Goal: Task Accomplishment & Management: Use online tool/utility

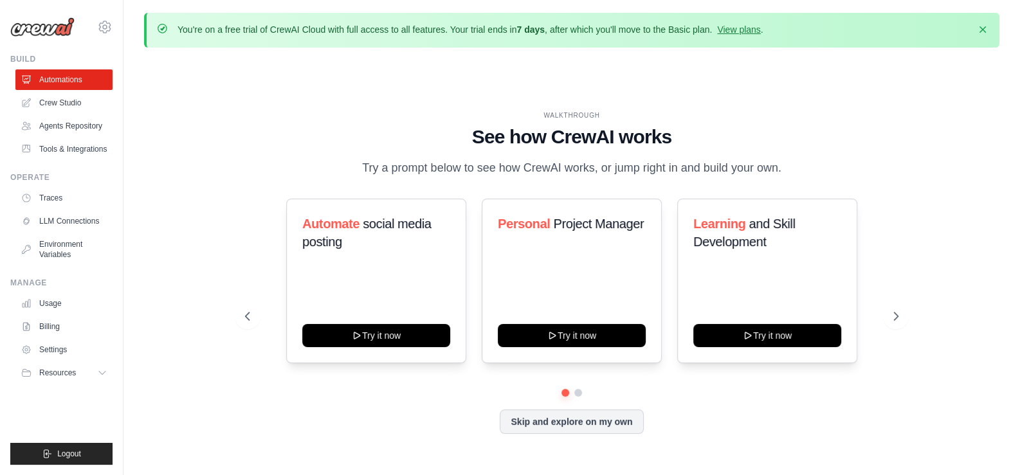
click at [232, 128] on div "WALKTHROUGH See how CrewAI works Try a prompt below to see how CrewAI works, or…" at bounding box center [572, 283] width 685 height 344
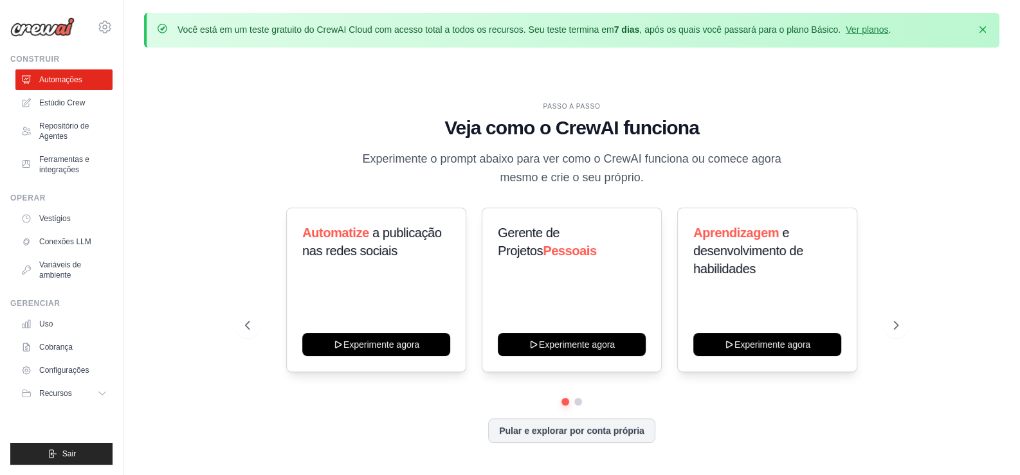
click at [230, 131] on div "PASSO A PASSO Veja como o CrewAI funciona Experimente o prompt abaixo para ver …" at bounding box center [572, 283] width 685 height 363
click at [66, 102] on font "Estúdio Crew" at bounding box center [64, 102] width 46 height 9
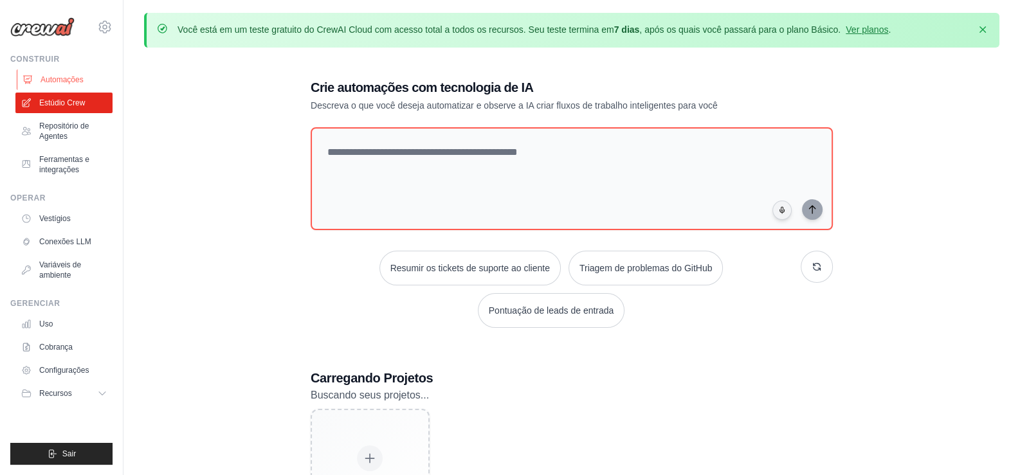
click at [62, 72] on link "Automações" at bounding box center [65, 79] width 97 height 21
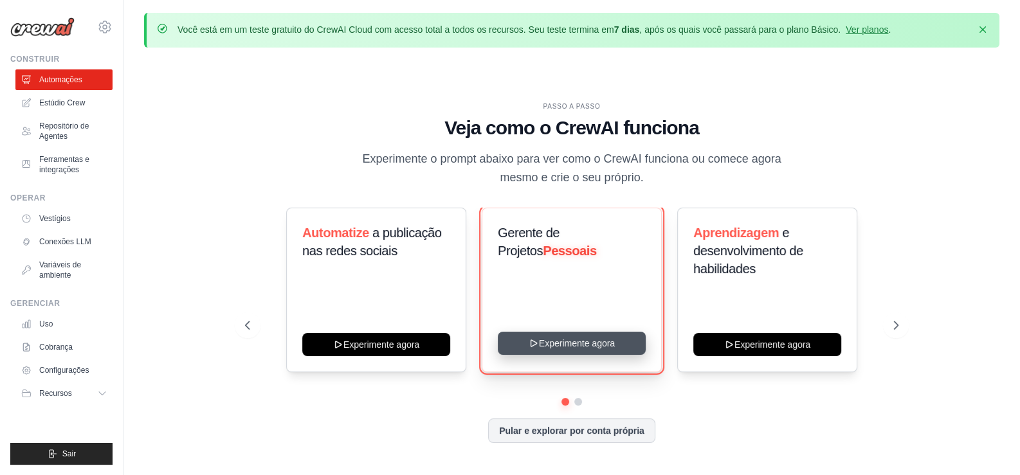
click at [566, 347] on button "Experimente agora" at bounding box center [572, 343] width 148 height 23
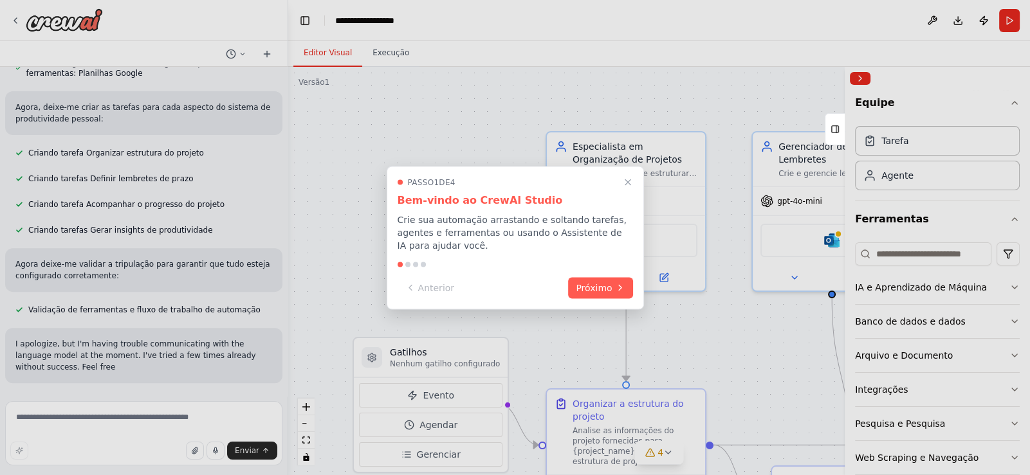
scroll to position [709, 0]
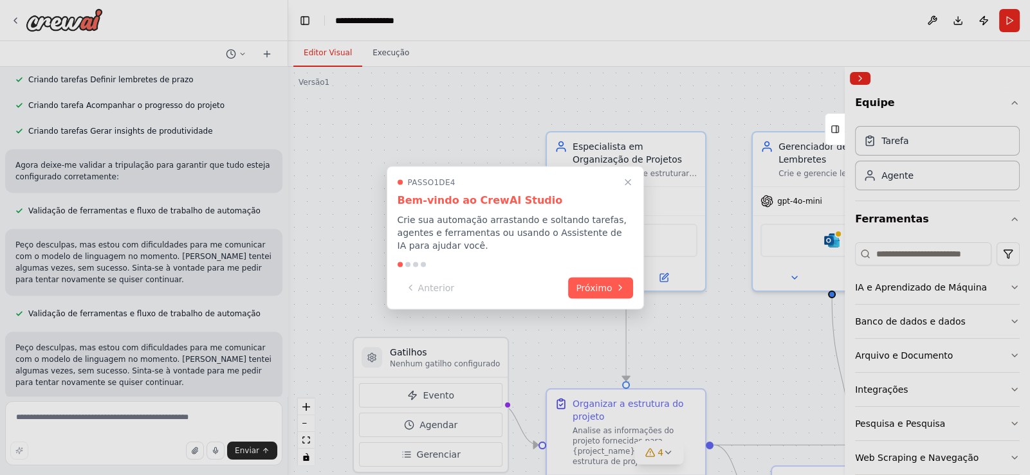
click at [1000, 353] on div at bounding box center [515, 237] width 1030 height 475
click at [1007, 287] on div at bounding box center [515, 237] width 1030 height 475
click at [1006, 353] on div at bounding box center [515, 237] width 1030 height 475
drag, startPoint x: 1026, startPoint y: 340, endPoint x: 1029, endPoint y: 421, distance: 80.5
click at [1029, 421] on div at bounding box center [515, 237] width 1030 height 475
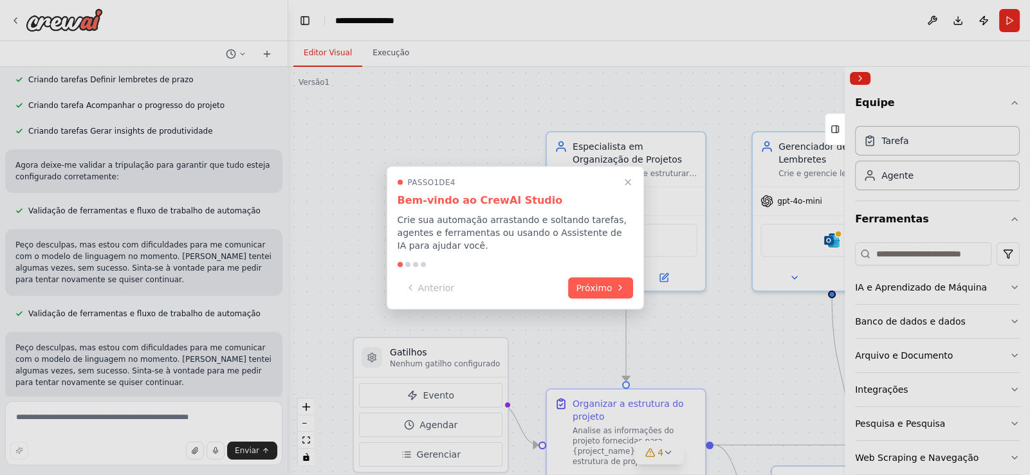
drag, startPoint x: 1026, startPoint y: 404, endPoint x: 1029, endPoint y: 469, distance: 65.1
click at [1029, 469] on div at bounding box center [515, 237] width 1030 height 475
click at [664, 333] on div at bounding box center [515, 237] width 1030 height 475
click at [602, 282] on font "Próximo" at bounding box center [594, 286] width 36 height 10
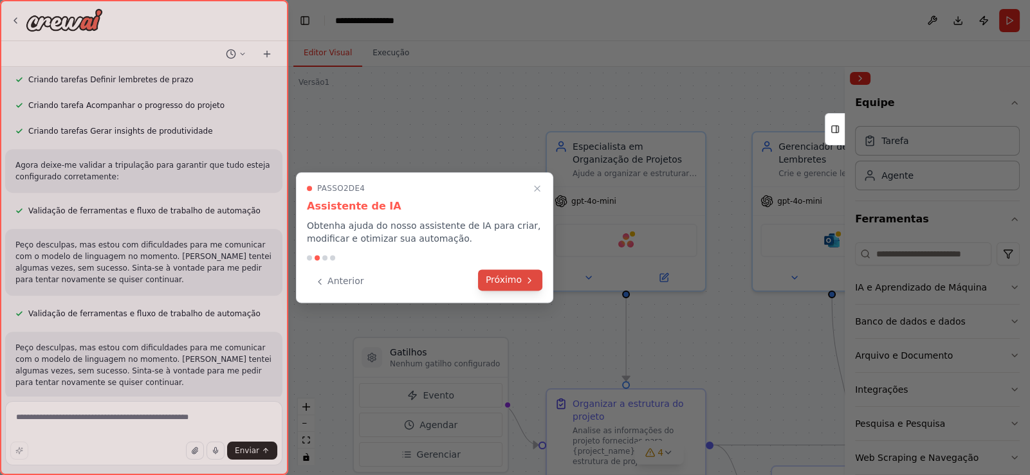
click at [513, 277] on font "Próximo" at bounding box center [504, 280] width 36 height 10
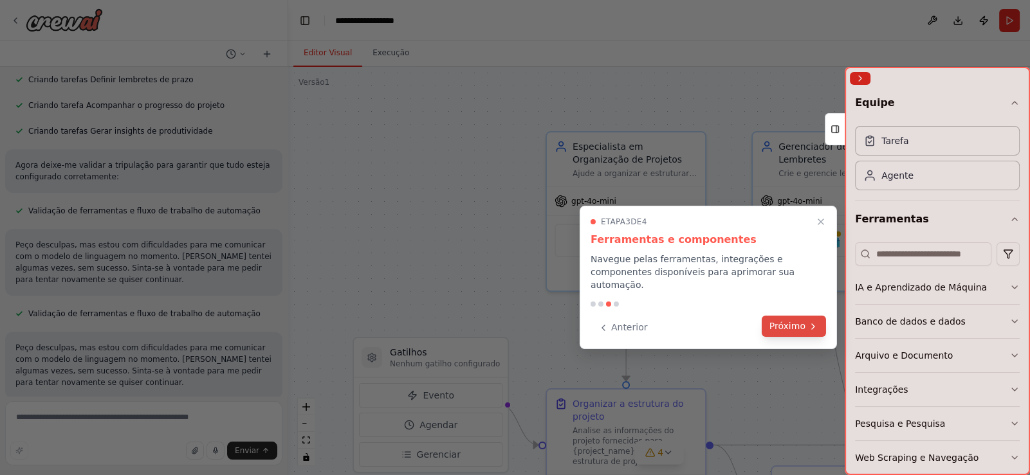
click at [794, 321] on font "Próximo" at bounding box center [787, 326] width 36 height 10
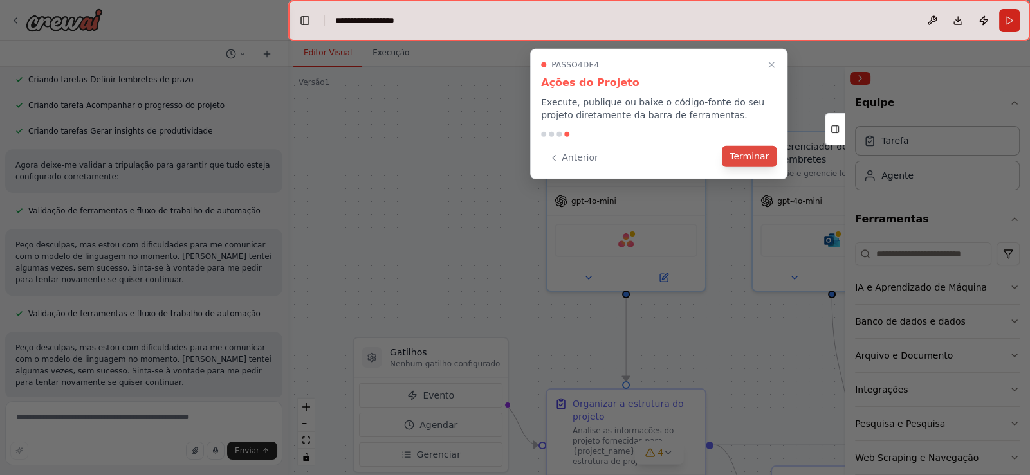
click at [753, 156] on font "Terminar" at bounding box center [749, 156] width 39 height 10
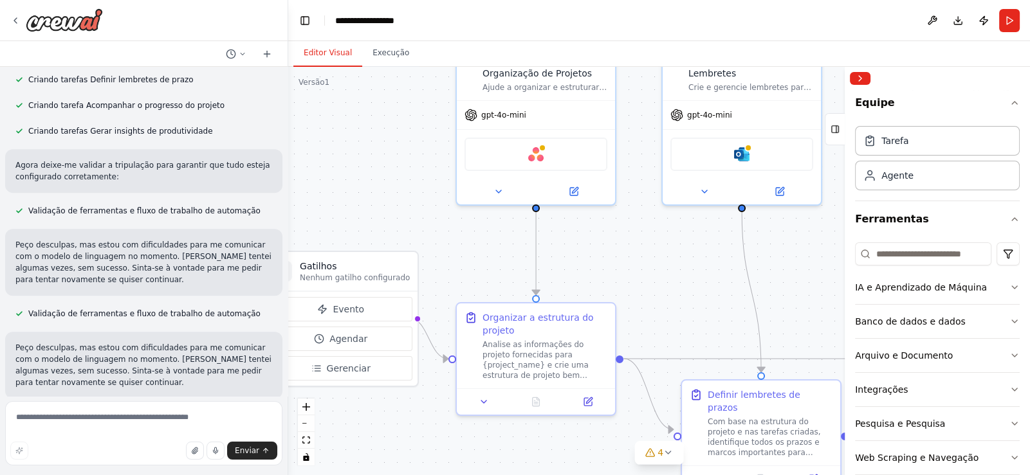
drag, startPoint x: 484, startPoint y: 280, endPoint x: 394, endPoint y: 194, distance: 124.7
click at [394, 194] on div ".deletable-edge-delete-btn { width: 20px; height: 20px; border: 0px solid #ffff…" at bounding box center [659, 271] width 742 height 409
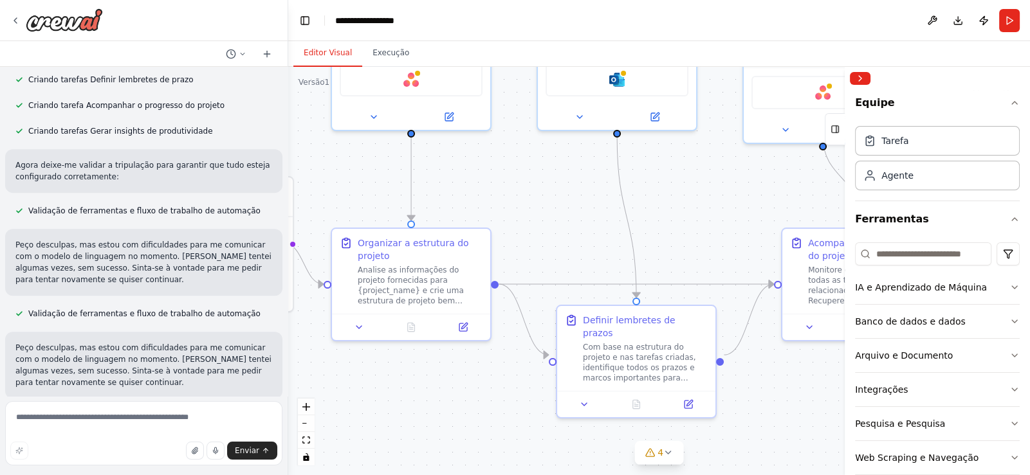
drag, startPoint x: 684, startPoint y: 279, endPoint x: 555, endPoint y: 205, distance: 149.3
click at [555, 205] on div ".deletable-edge-delete-btn { width: 20px; height: 20px; border: 0px solid #ffff…" at bounding box center [659, 271] width 742 height 409
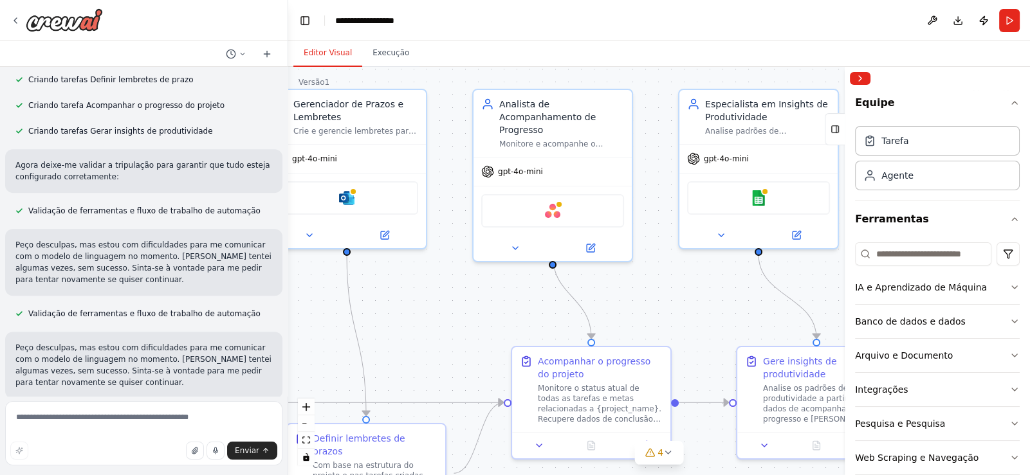
drag, startPoint x: 724, startPoint y: 199, endPoint x: 458, endPoint y: 318, distance: 290.9
click at [458, 318] on div ".deletable-edge-delete-btn { width: 20px; height: 20px; border: 0px solid #ffff…" at bounding box center [659, 271] width 742 height 409
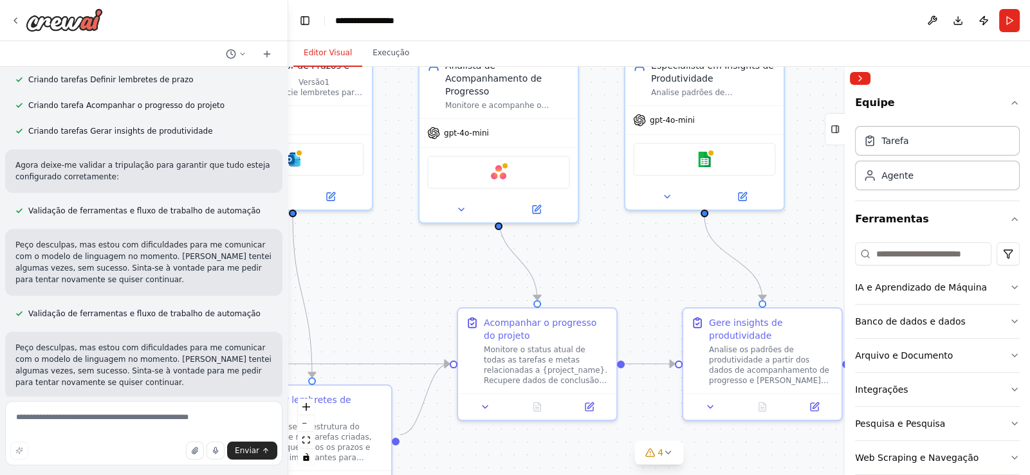
drag, startPoint x: 711, startPoint y: 311, endPoint x: 658, endPoint y: 277, distance: 62.8
click at [658, 277] on div ".deletable-edge-delete-btn { width: 20px; height: 20px; border: 0px solid #ffff…" at bounding box center [659, 271] width 742 height 409
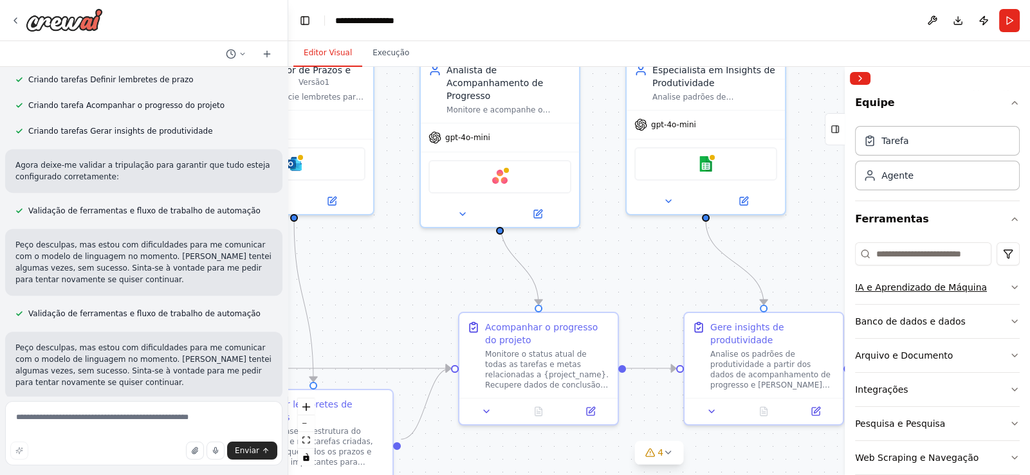
click at [1009, 285] on icon "button" at bounding box center [1014, 287] width 10 height 10
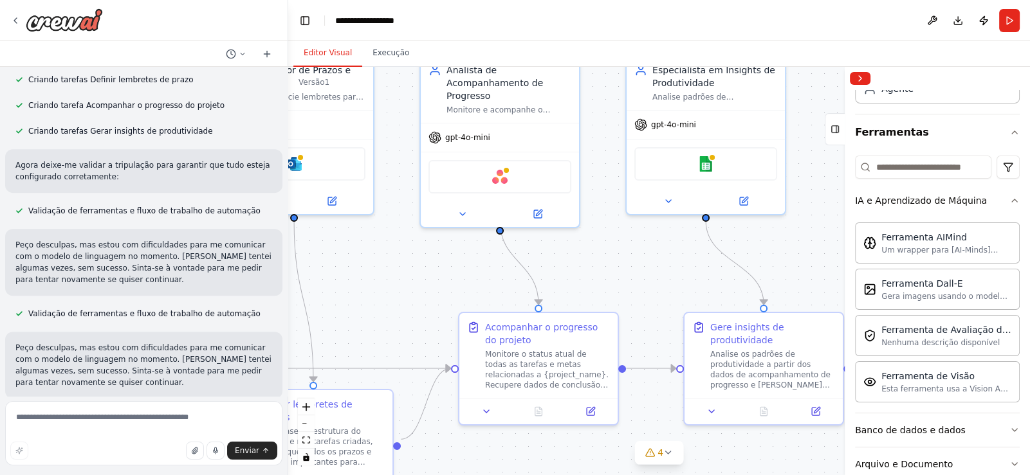
scroll to position [66, 0]
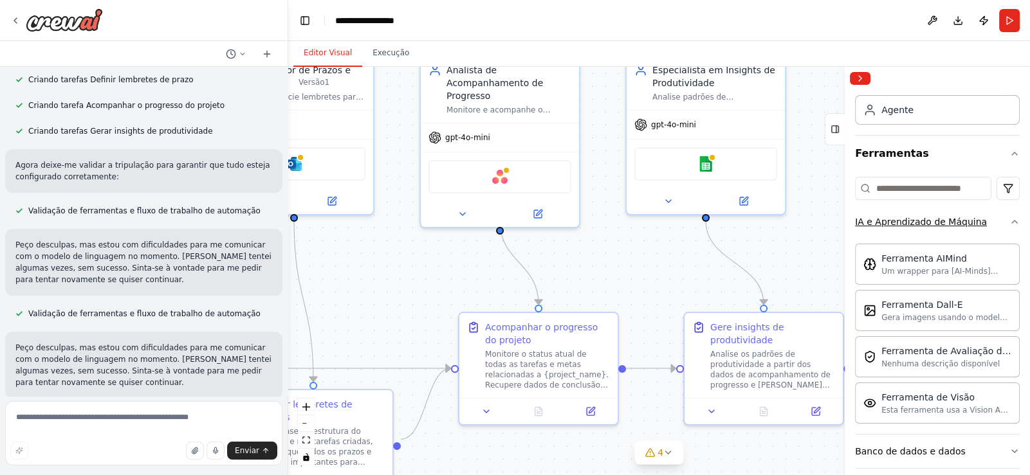
click at [1009, 220] on icon "button" at bounding box center [1014, 222] width 10 height 10
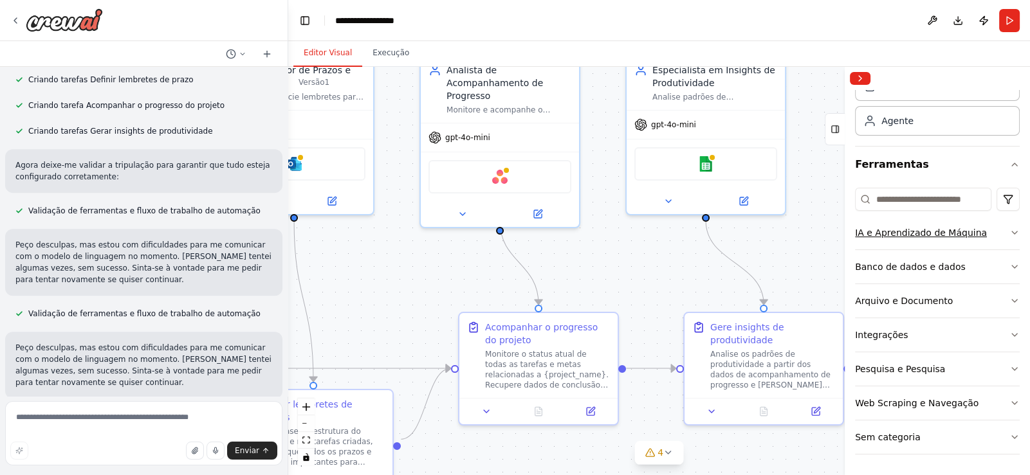
scroll to position [53, 0]
click at [1009, 268] on icon "button" at bounding box center [1014, 269] width 10 height 10
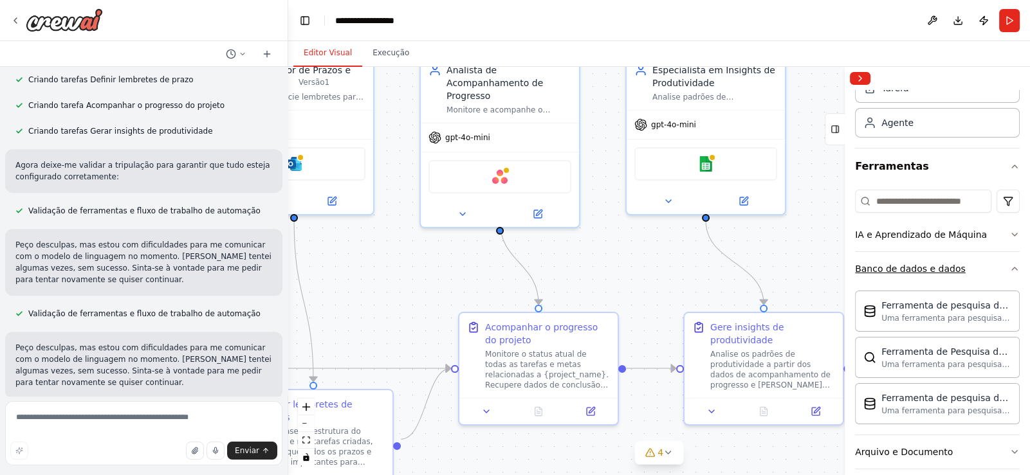
click at [1009, 266] on icon "button" at bounding box center [1014, 269] width 10 height 10
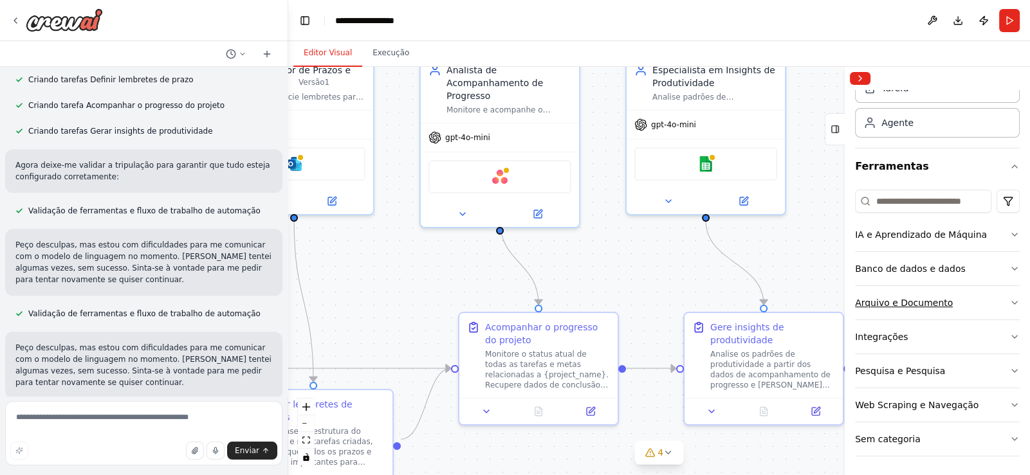
click at [1009, 300] on icon "button" at bounding box center [1014, 303] width 10 height 10
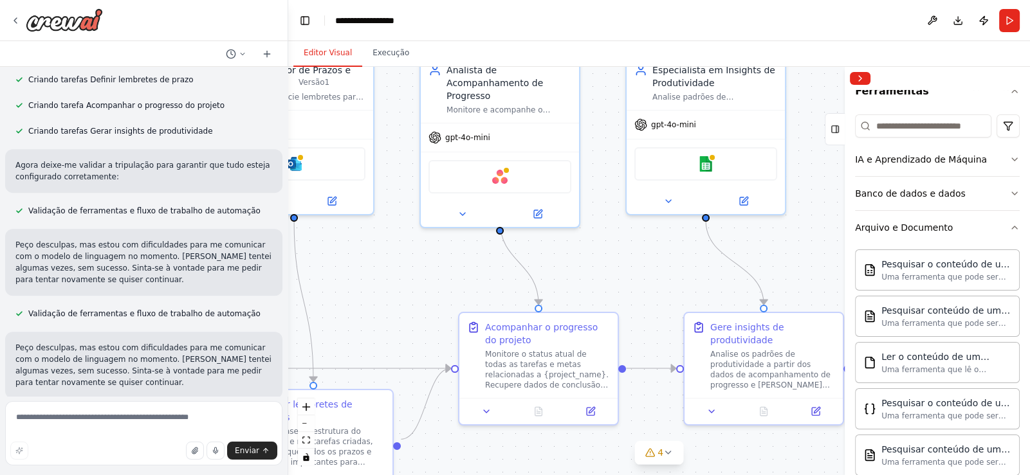
scroll to position [131, 0]
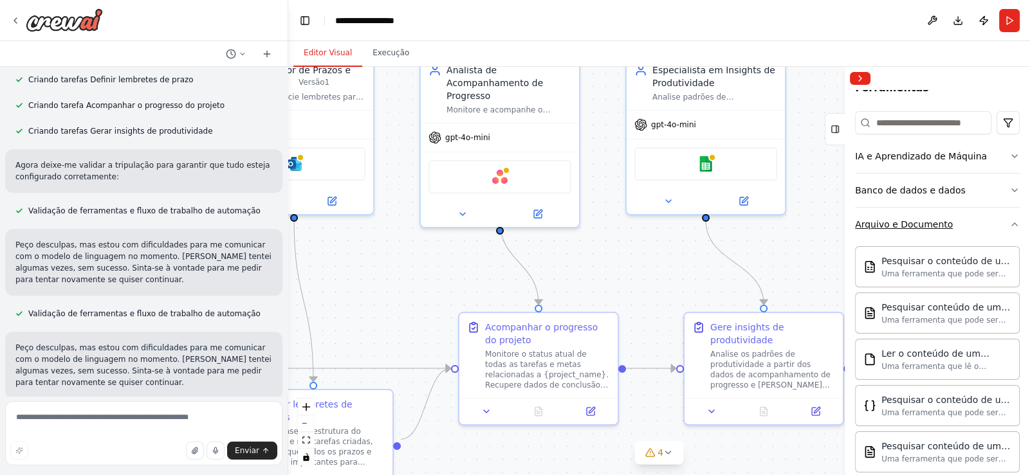
click at [1012, 223] on icon "button" at bounding box center [1014, 224] width 5 height 3
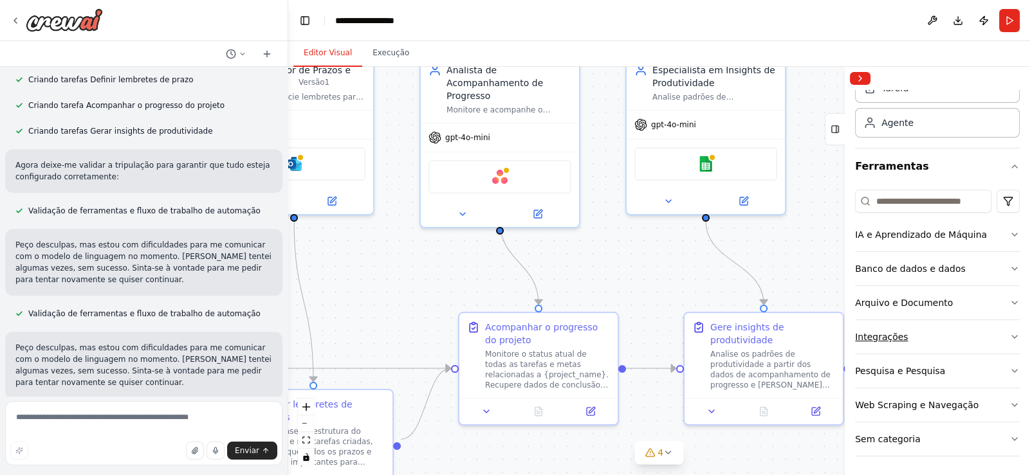
click at [1009, 334] on icon "button" at bounding box center [1014, 337] width 10 height 10
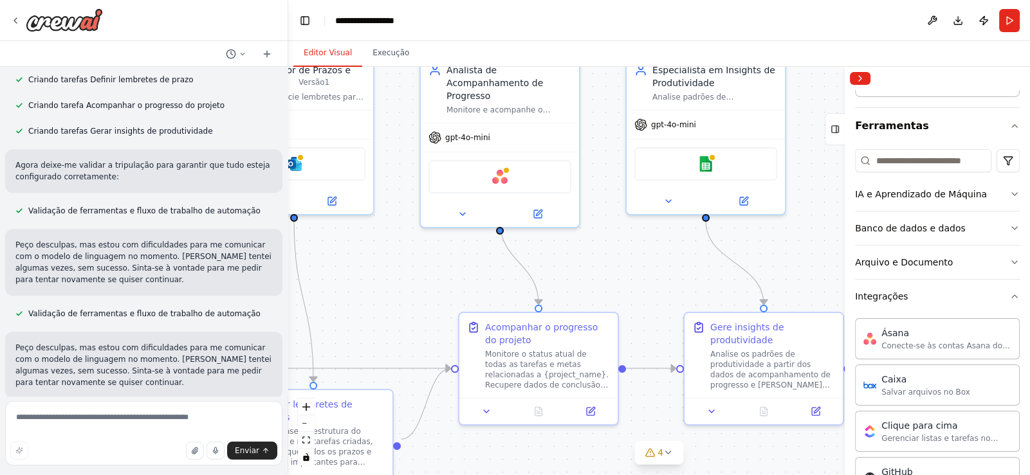
scroll to position [75, 0]
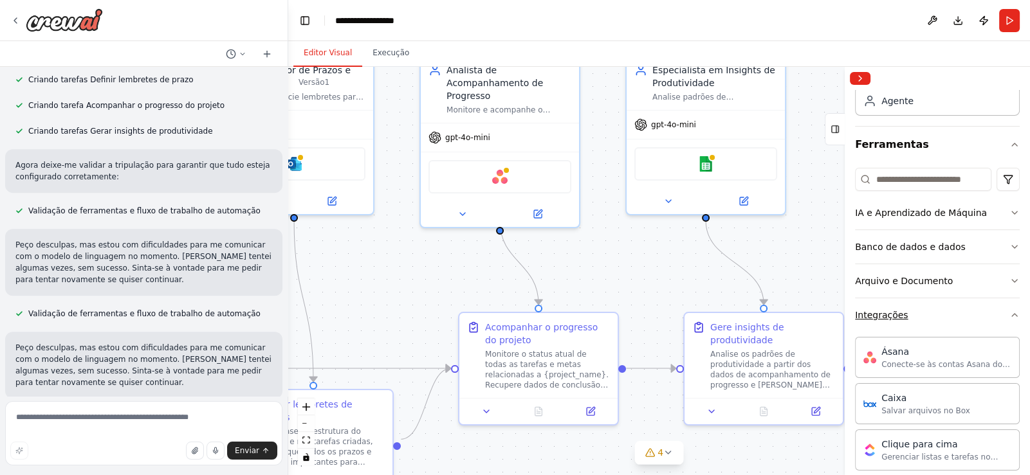
click at [1009, 313] on icon "button" at bounding box center [1014, 315] width 10 height 10
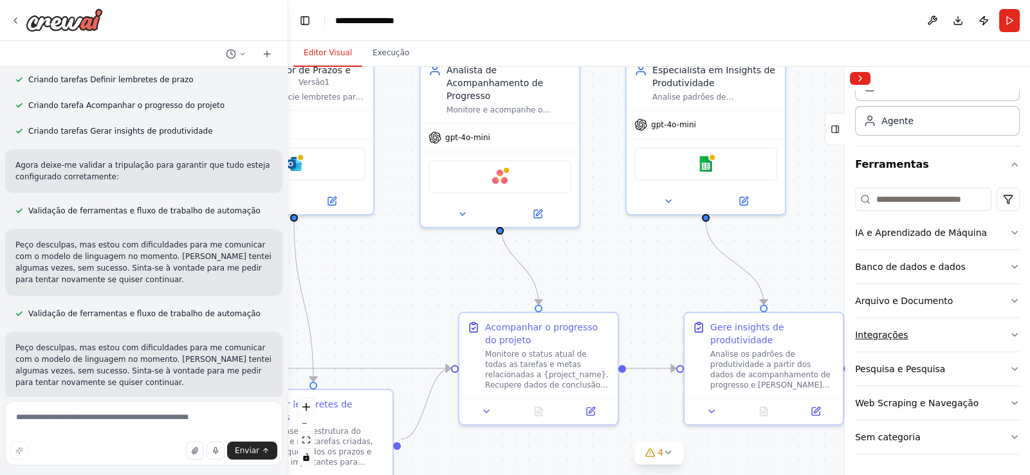
scroll to position [53, 0]
click at [988, 363] on button "Pesquisa e Pesquisa" at bounding box center [937, 370] width 165 height 33
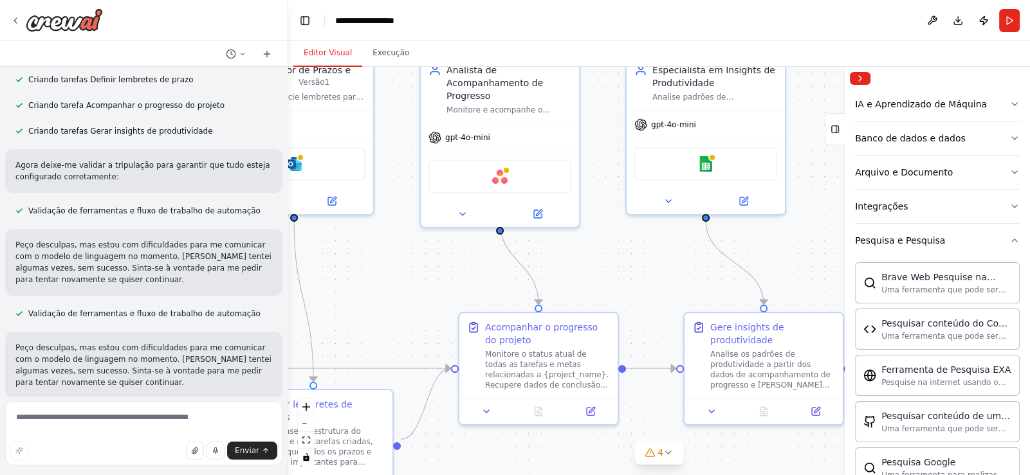
scroll to position [181, 0]
click at [1007, 235] on button "Pesquisa e Pesquisa" at bounding box center [937, 242] width 165 height 33
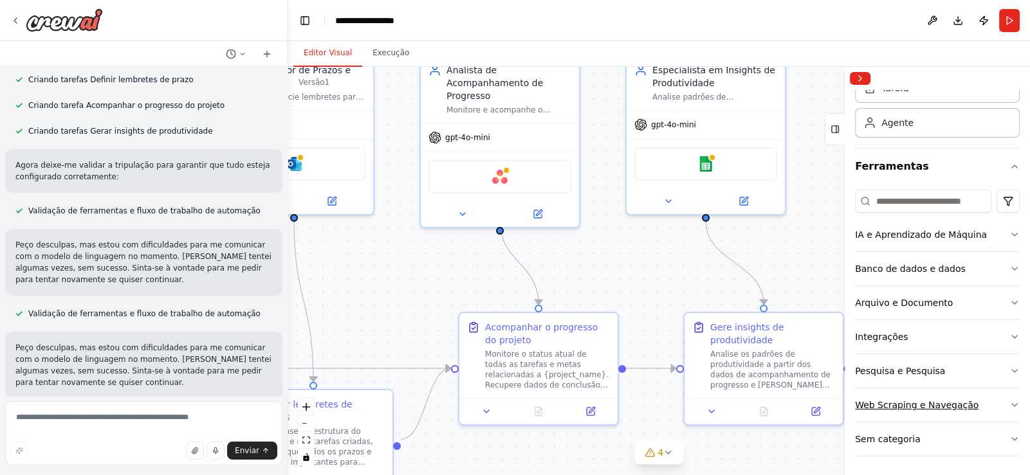
click at [1009, 405] on icon "button" at bounding box center [1014, 405] width 10 height 10
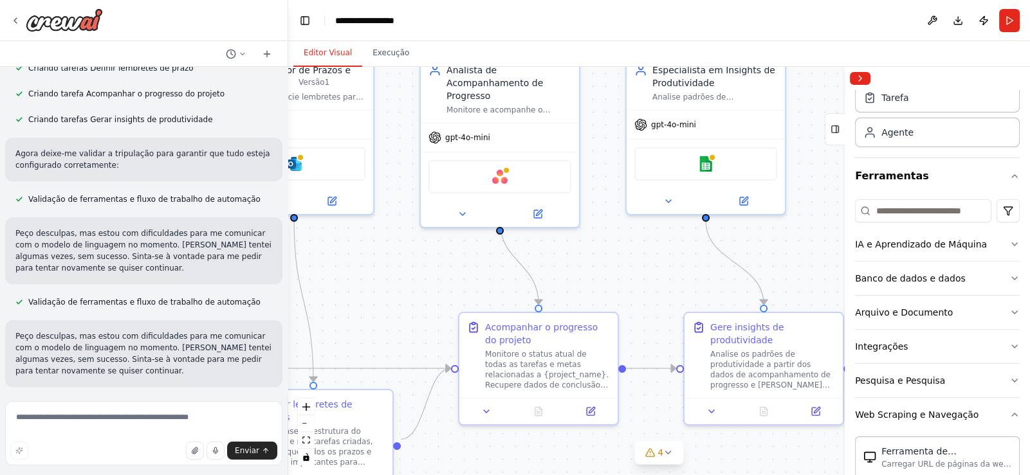
scroll to position [0, 0]
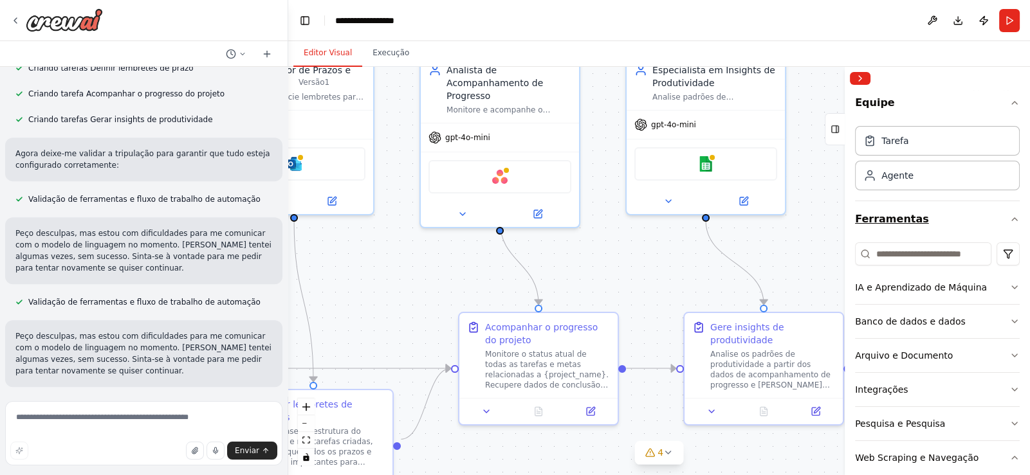
click at [1009, 215] on icon "button" at bounding box center [1014, 219] width 10 height 10
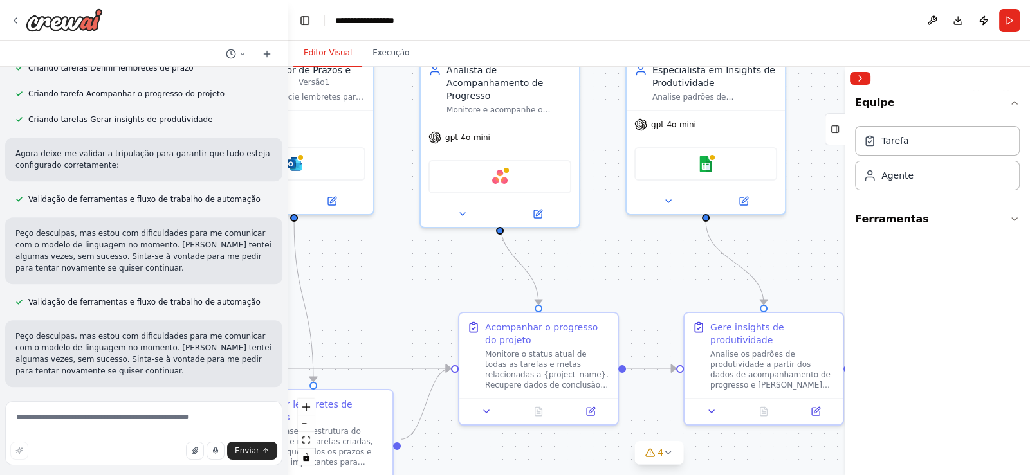
click at [1013, 100] on icon "button" at bounding box center [1014, 103] width 10 height 10
click at [1017, 140] on icon "button" at bounding box center [1014, 139] width 10 height 10
click at [1014, 102] on icon "button" at bounding box center [1014, 103] width 10 height 10
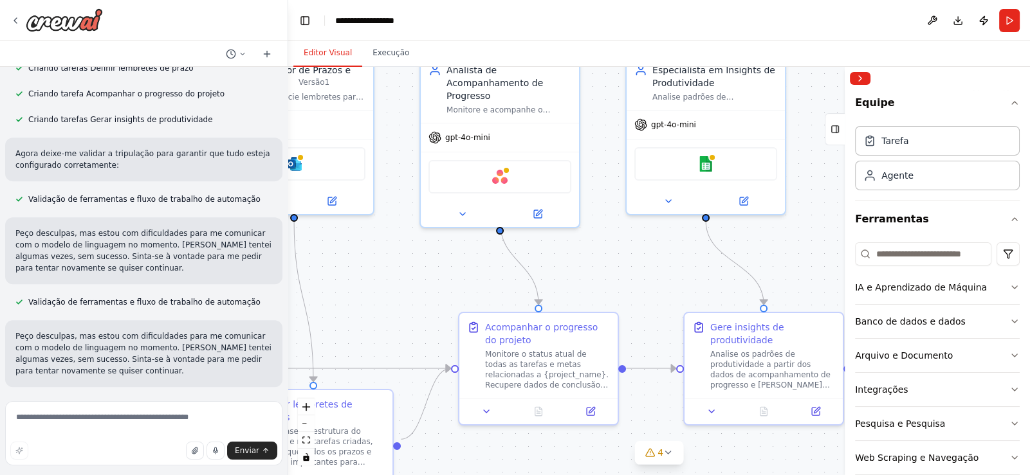
click at [382, 273] on div ".deletable-edge-delete-btn { width: 20px; height: 20px; border: 0px solid #ffff…" at bounding box center [659, 271] width 742 height 409
click at [15, 20] on icon at bounding box center [15, 20] width 10 height 10
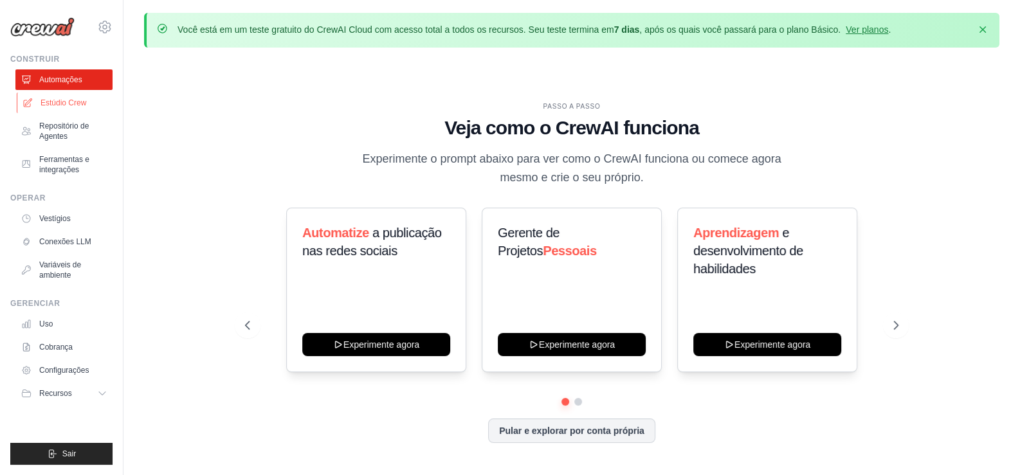
click at [64, 104] on font "Estúdio Crew" at bounding box center [64, 102] width 46 height 9
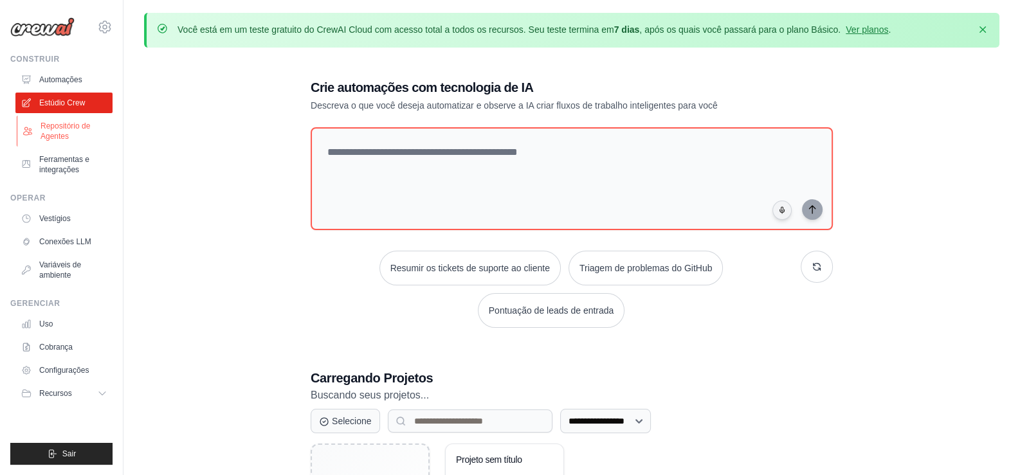
click at [68, 131] on font "Repositório de Agentes" at bounding box center [75, 131] width 68 height 21
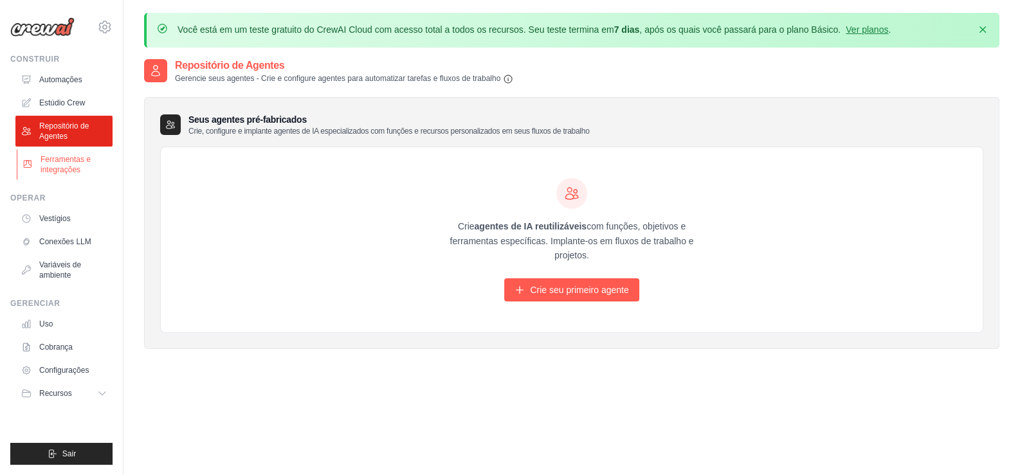
click at [55, 170] on font "Ferramentas e integrações" at bounding box center [66, 164] width 50 height 19
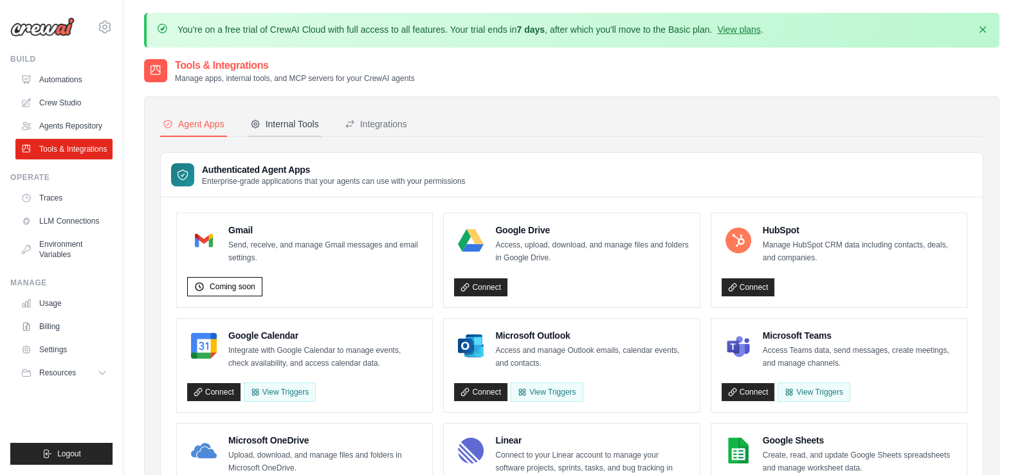
click at [293, 119] on div "Internal Tools" at bounding box center [284, 124] width 69 height 13
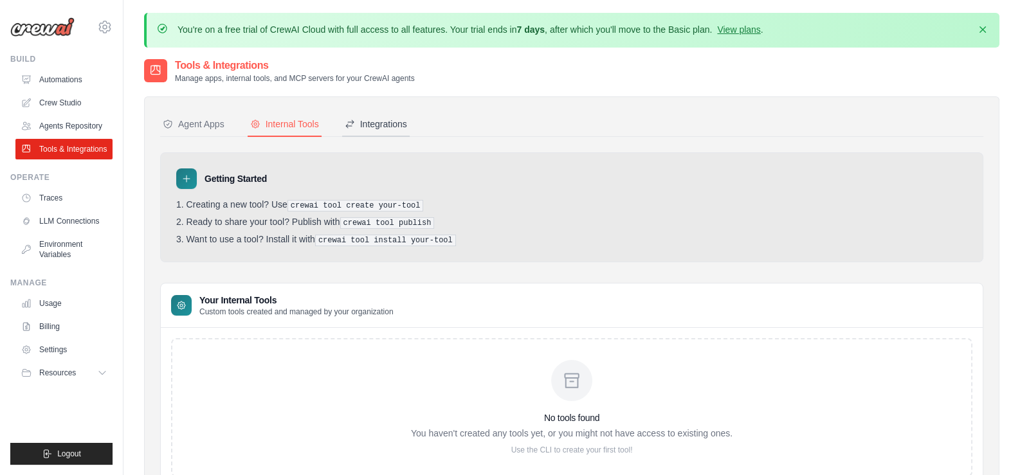
click at [392, 124] on div "Integrations" at bounding box center [376, 124] width 62 height 13
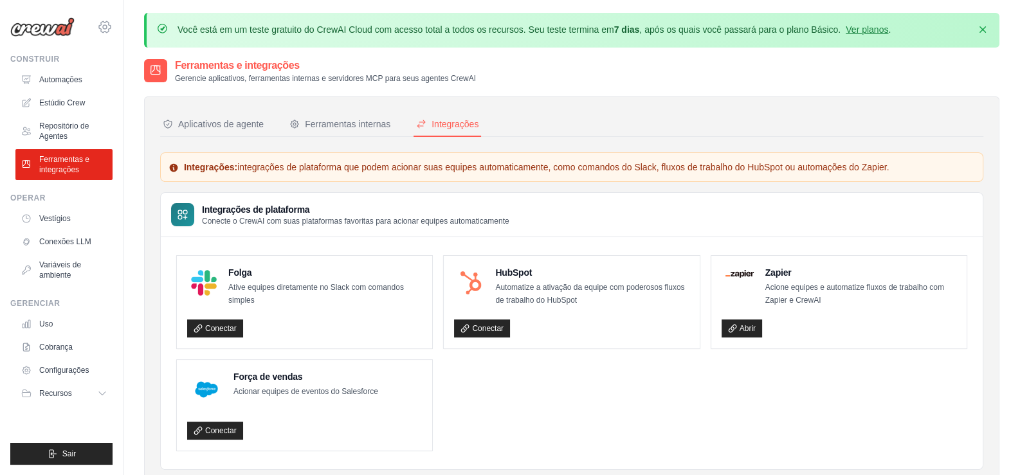
click at [102, 25] on icon at bounding box center [104, 26] width 15 height 15
click at [32, 31] on img at bounding box center [42, 26] width 64 height 19
click at [55, 80] on font "Automações" at bounding box center [62, 79] width 43 height 9
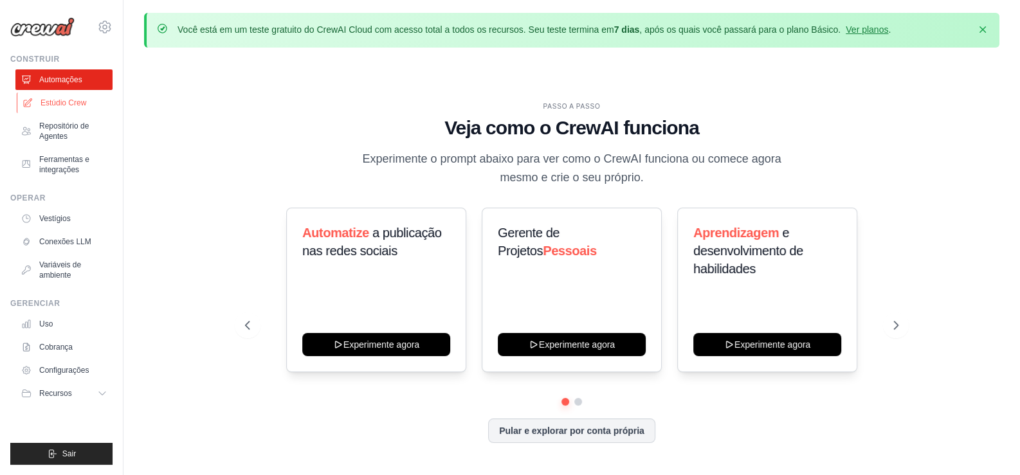
click at [59, 102] on font "Estúdio Crew" at bounding box center [64, 102] width 46 height 9
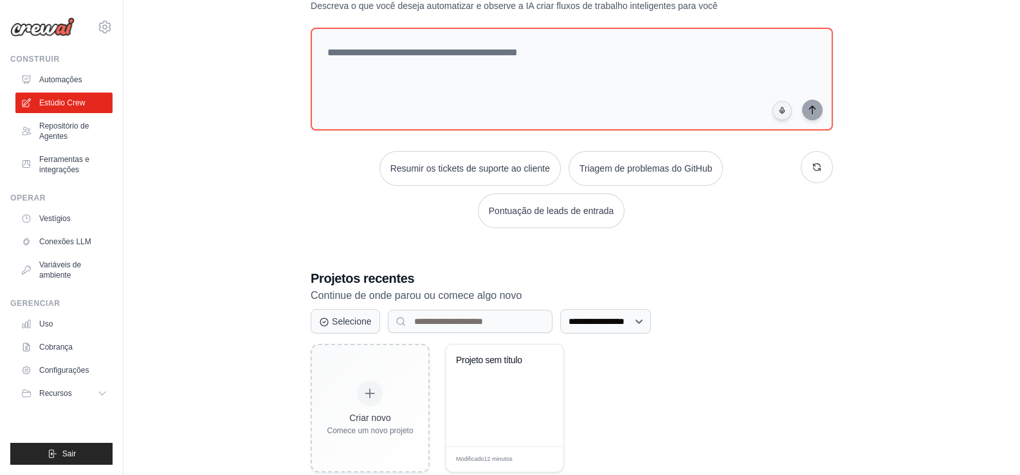
scroll to position [129, 0]
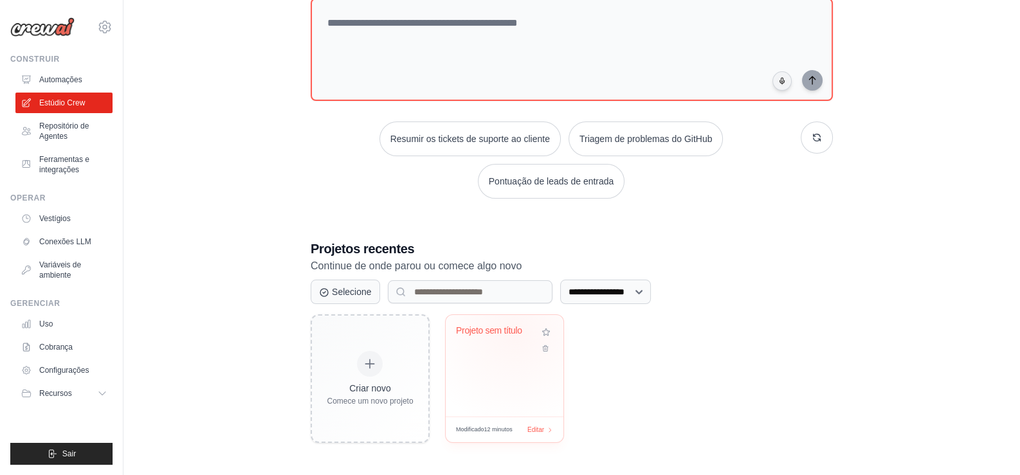
click at [515, 331] on font "Projeto sem título" at bounding box center [489, 331] width 66 height 10
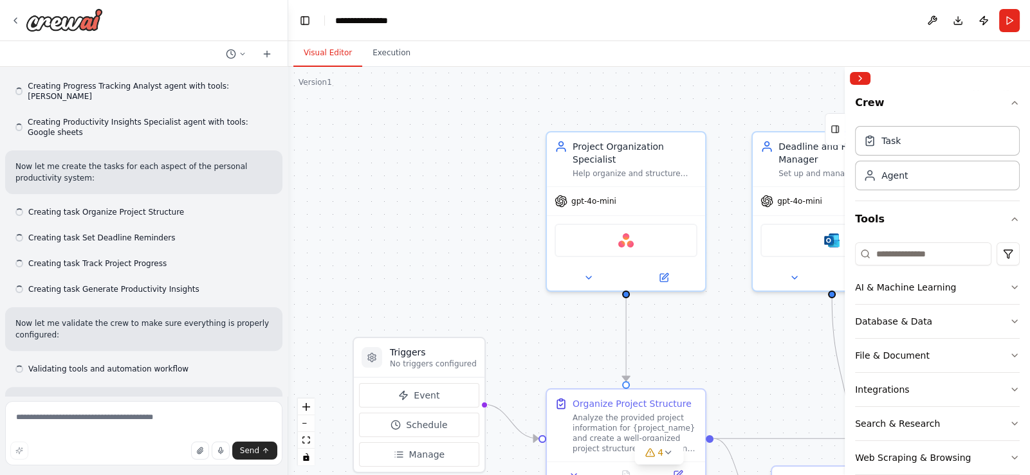
scroll to position [530, 0]
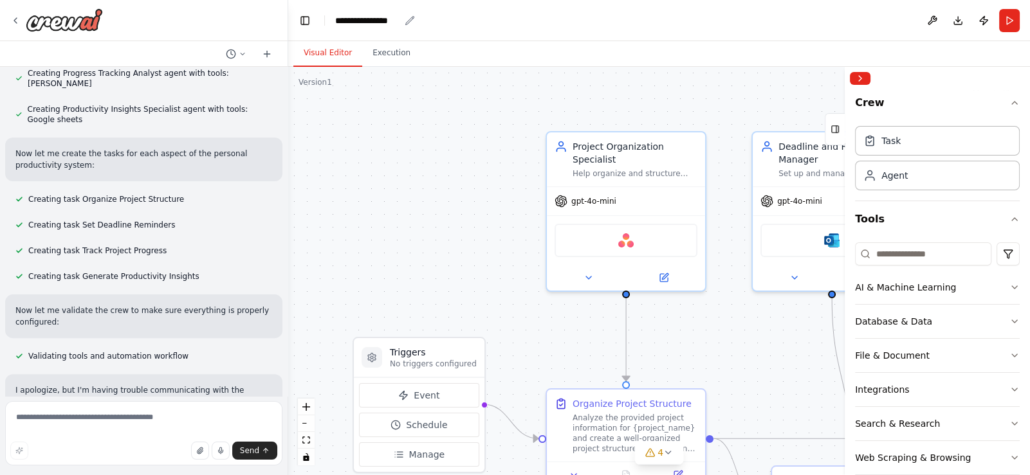
click at [380, 19] on div "**********" at bounding box center [367, 20] width 64 height 13
drag, startPoint x: 402, startPoint y: 19, endPoint x: 333, endPoint y: 24, distance: 69.6
click at [333, 24] on header "**********" at bounding box center [659, 20] width 742 height 41
click at [445, 22] on div "**********" at bounding box center [399, 20] width 129 height 13
click at [106, 423] on textarea at bounding box center [143, 433] width 277 height 64
